Goal: Find specific page/section: Find specific page/section

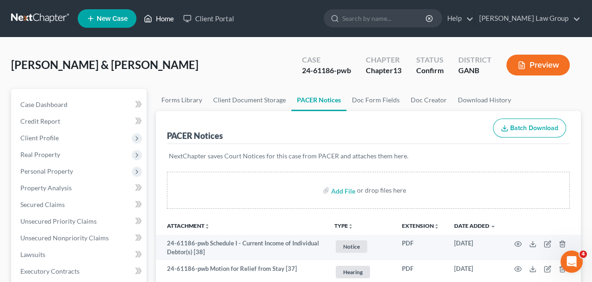
click at [168, 17] on link "Home" at bounding box center [158, 18] width 39 height 17
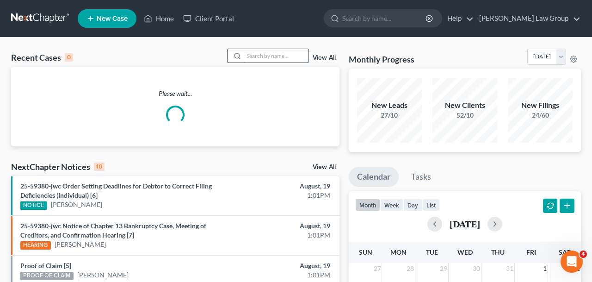
click at [291, 50] on input "search" at bounding box center [276, 55] width 65 height 13
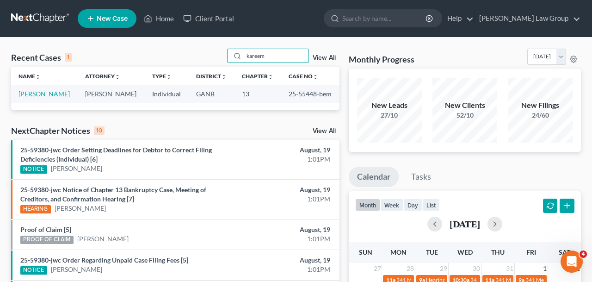
type input "kareem"
click at [36, 96] on link "[PERSON_NAME]" at bounding box center [44, 94] width 51 height 8
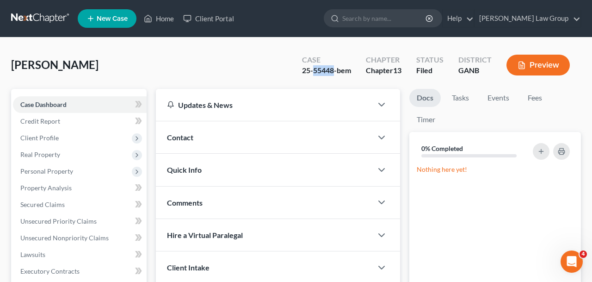
drag, startPoint x: 334, startPoint y: 74, endPoint x: 313, endPoint y: 74, distance: 20.4
click at [313, 74] on div "25-55448-bem" at bounding box center [326, 70] width 49 height 11
copy div "55448"
click at [337, 73] on div "25-55448-bem" at bounding box center [326, 70] width 49 height 11
drag, startPoint x: 335, startPoint y: 72, endPoint x: 274, endPoint y: 71, distance: 60.6
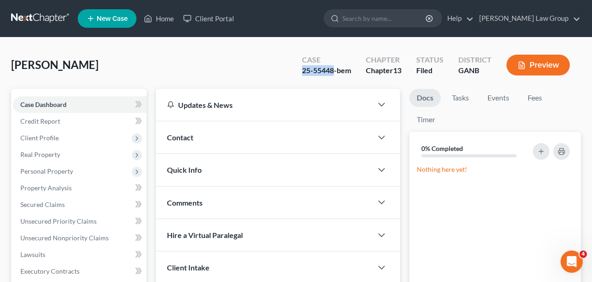
click at [274, 71] on div "Kareem, Gamaal Upgraded Case 25-55448-bem Chapter Chapter 13 Status Filed Distr…" at bounding box center [296, 69] width 570 height 40
copy div "25-55448"
click at [154, 25] on link "Home" at bounding box center [158, 18] width 39 height 17
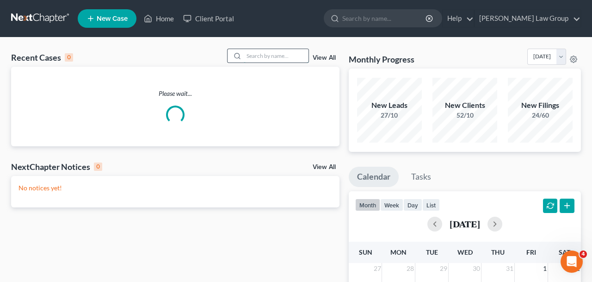
click at [282, 55] on input "search" at bounding box center [276, 55] width 65 height 13
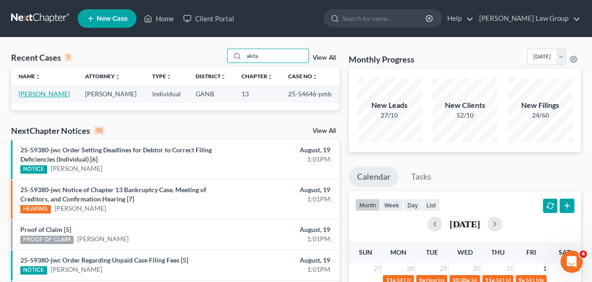
type input "akita"
click at [49, 93] on link "[PERSON_NAME]" at bounding box center [44, 94] width 51 height 8
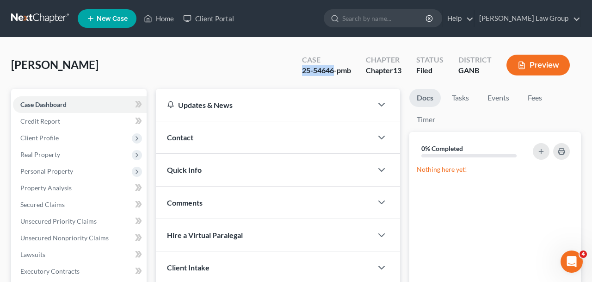
drag, startPoint x: 334, startPoint y: 70, endPoint x: 253, endPoint y: 71, distance: 80.5
click at [253, 70] on div "[PERSON_NAME], Akita Upgraded Case 25-54646-pmb Chapter Chapter 13 Status Filed…" at bounding box center [296, 69] width 570 height 40
copy div "25-54646"
click at [155, 18] on link "Home" at bounding box center [158, 18] width 39 height 17
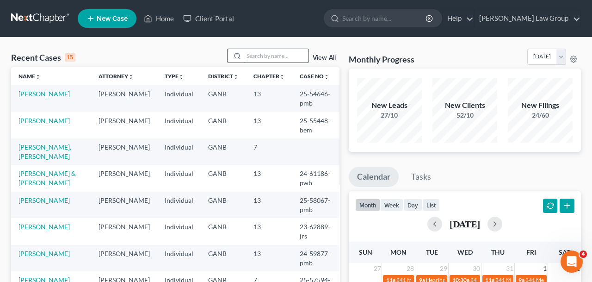
click at [261, 55] on input "search" at bounding box center [276, 55] width 65 height 13
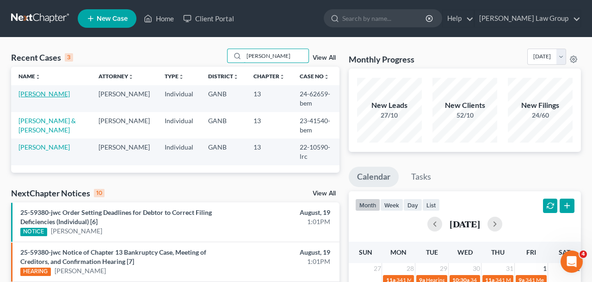
type input "[PERSON_NAME]"
click at [50, 94] on link "[PERSON_NAME]" at bounding box center [44, 94] width 51 height 8
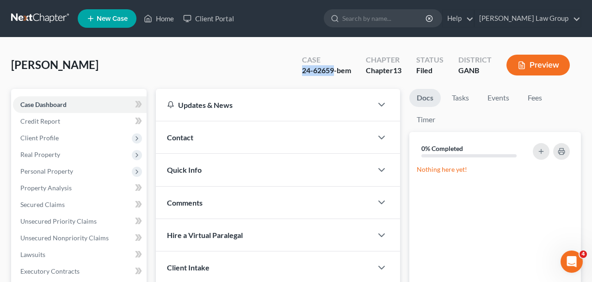
drag, startPoint x: 334, startPoint y: 70, endPoint x: 257, endPoint y: 70, distance: 77.3
click at [257, 70] on div "[PERSON_NAME] Upgraded Case 24-62659-bem Chapter Chapter 13 Status Filed Distri…" at bounding box center [296, 69] width 570 height 40
copy div "24-62659"
click at [151, 22] on icon at bounding box center [148, 18] width 6 height 7
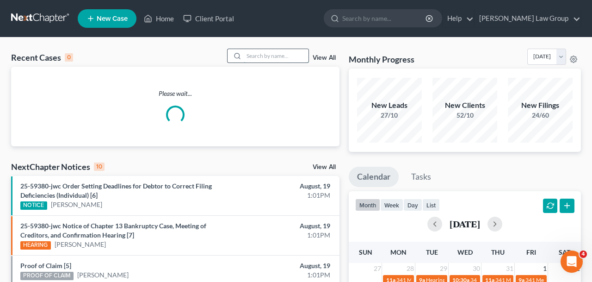
click at [291, 56] on input "search" at bounding box center [276, 55] width 65 height 13
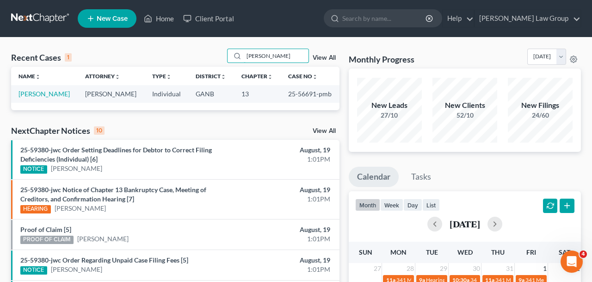
type input "[PERSON_NAME]"
click at [49, 90] on td "[PERSON_NAME]" at bounding box center [44, 93] width 67 height 17
click at [49, 93] on link "[PERSON_NAME]" at bounding box center [44, 94] width 51 height 8
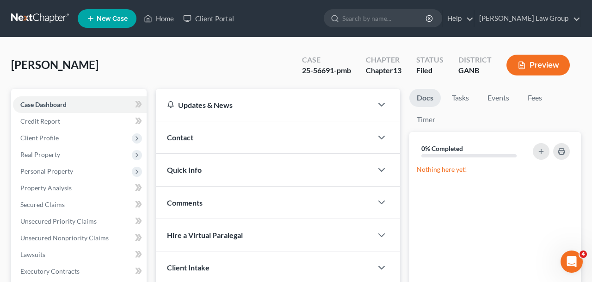
scroll to position [213, 0]
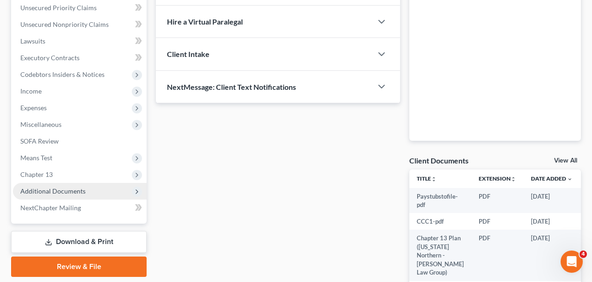
click at [75, 192] on span "Additional Documents" at bounding box center [52, 191] width 65 height 8
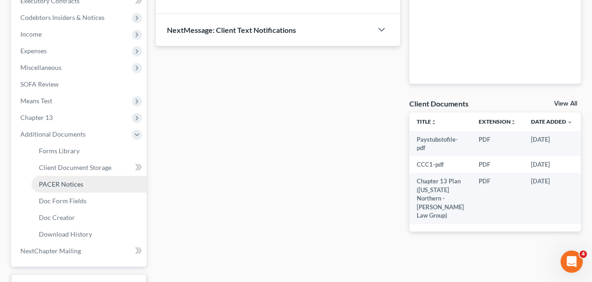
click at [75, 185] on span "PACER Notices" at bounding box center [61, 184] width 44 height 8
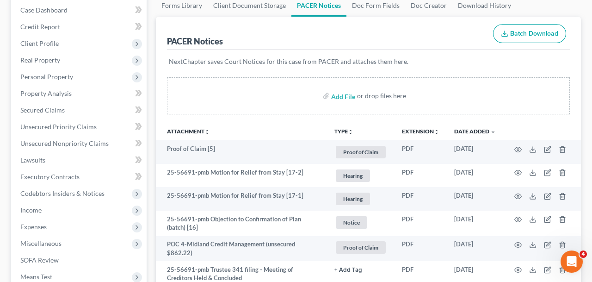
scroll to position [97, 0]
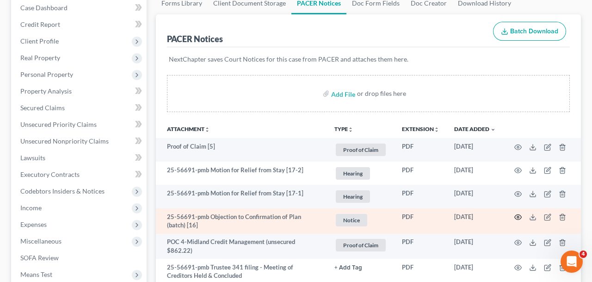
click at [520, 216] on icon "button" at bounding box center [517, 216] width 7 height 7
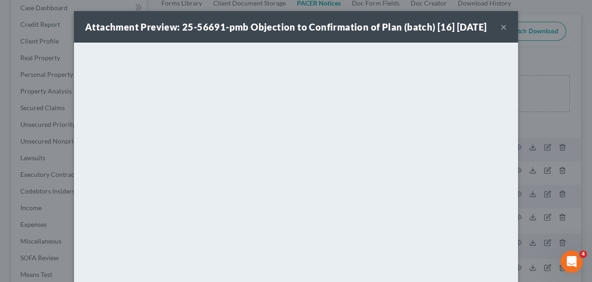
click at [501, 32] on button "×" at bounding box center [504, 26] width 6 height 11
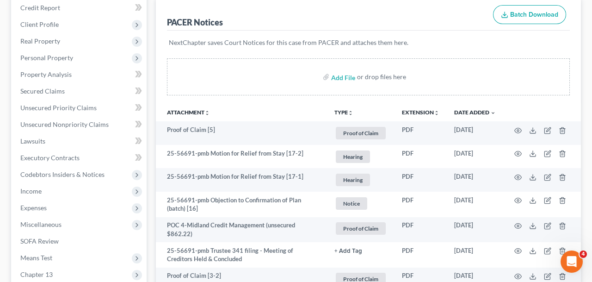
scroll to position [0, 0]
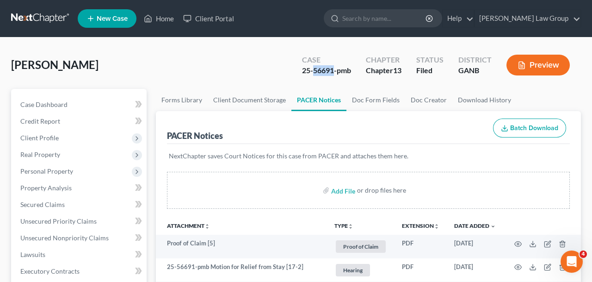
drag, startPoint x: 333, startPoint y: 70, endPoint x: 313, endPoint y: 70, distance: 19.9
click at [313, 70] on div "25-56691-pmb" at bounding box center [326, 70] width 49 height 11
copy div "56691"
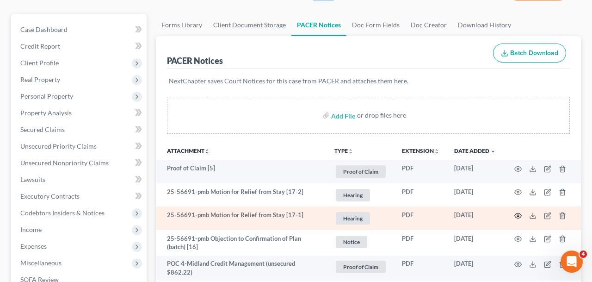
click at [519, 215] on circle "button" at bounding box center [518, 216] width 2 height 2
